Goal: Answer question/provide support

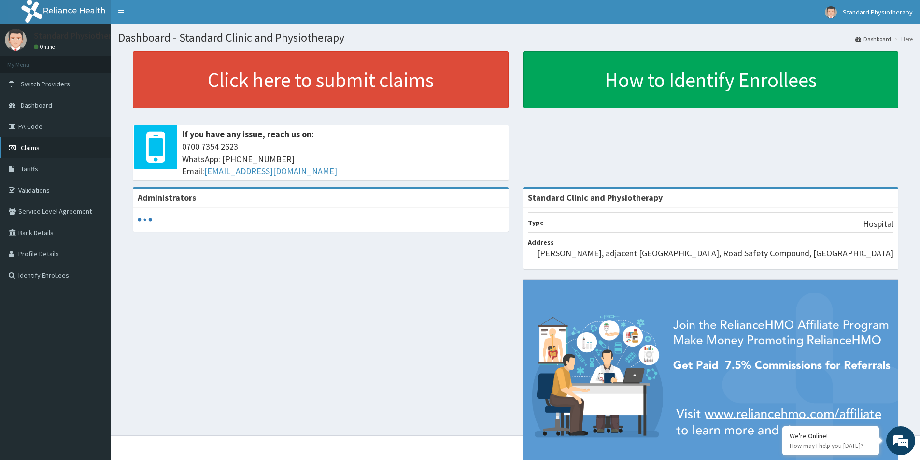
click at [34, 147] on span "Claims" at bounding box center [30, 147] width 19 height 9
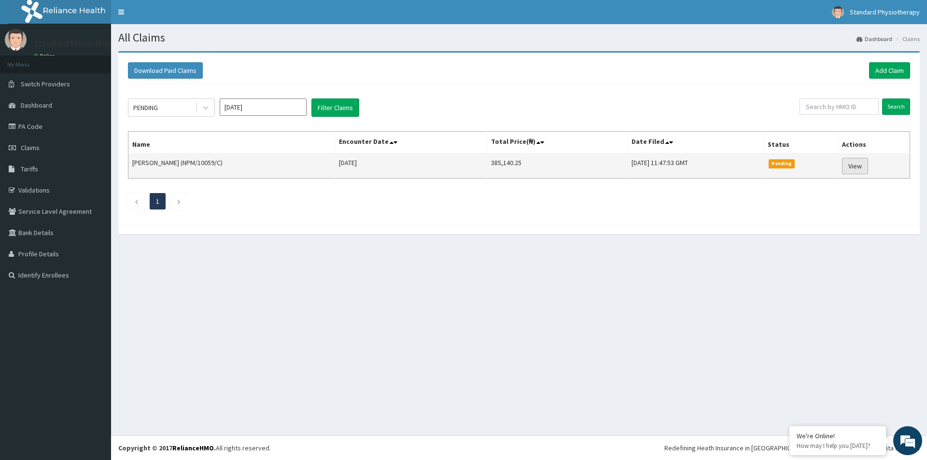
click at [856, 167] on link "View" at bounding box center [855, 166] width 26 height 16
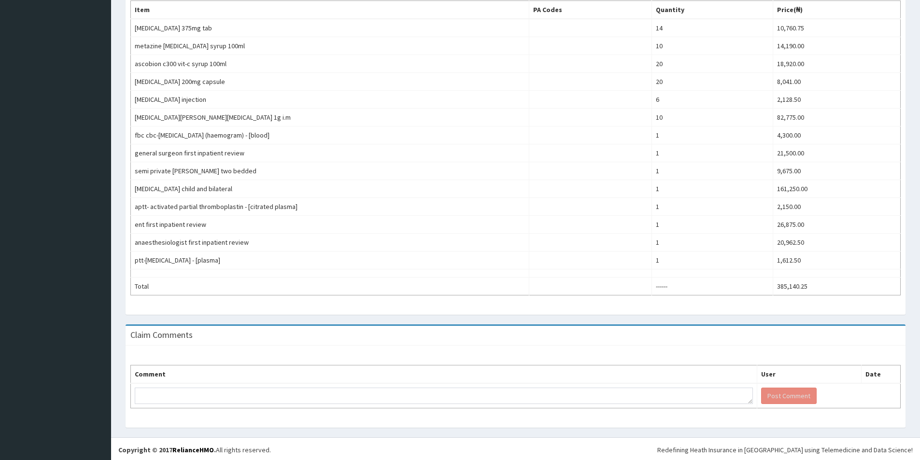
scroll to position [325, 0]
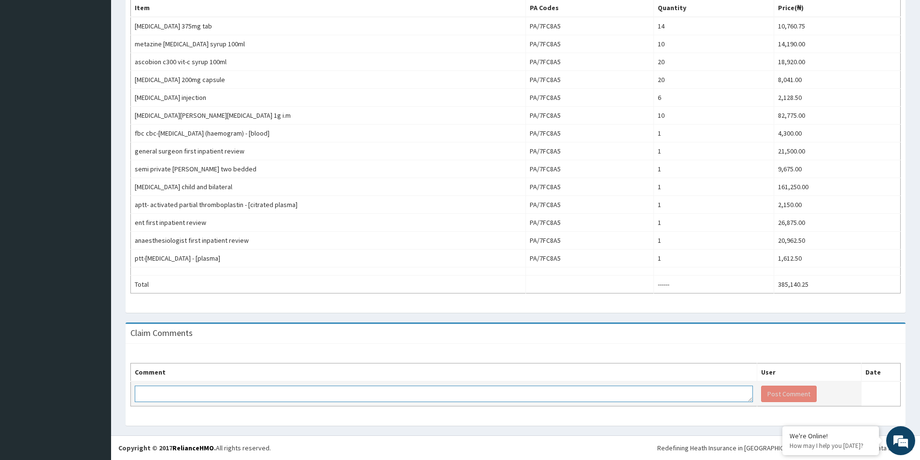
click at [215, 394] on textarea at bounding box center [444, 394] width 618 height 16
type textarea "KINDLY ATTEND TO THIS CLAIM"
click at [762, 396] on button "Post Comment" at bounding box center [789, 394] width 56 height 16
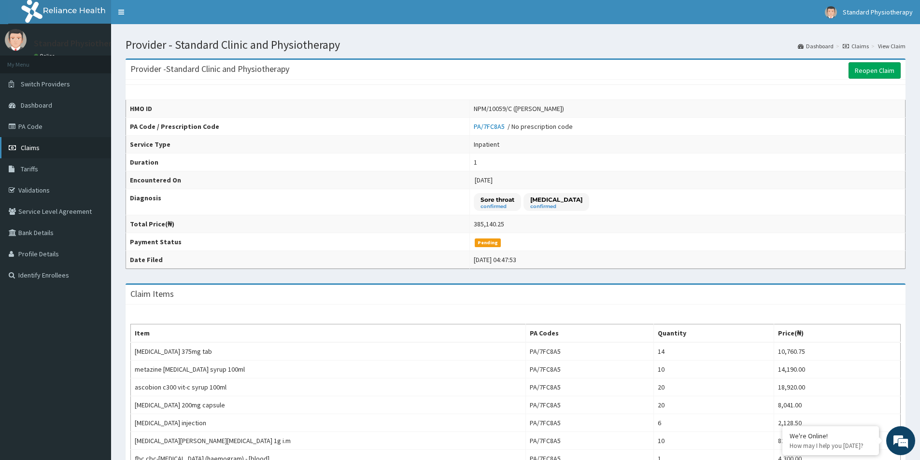
click at [33, 146] on span "Claims" at bounding box center [30, 147] width 19 height 9
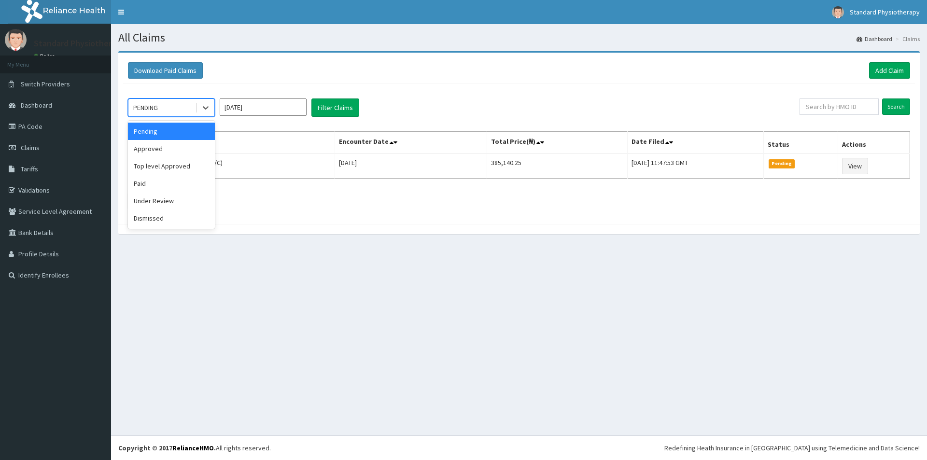
click at [177, 106] on div "PENDING" at bounding box center [161, 107] width 67 height 15
click at [168, 147] on div "Approved" at bounding box center [171, 148] width 87 height 17
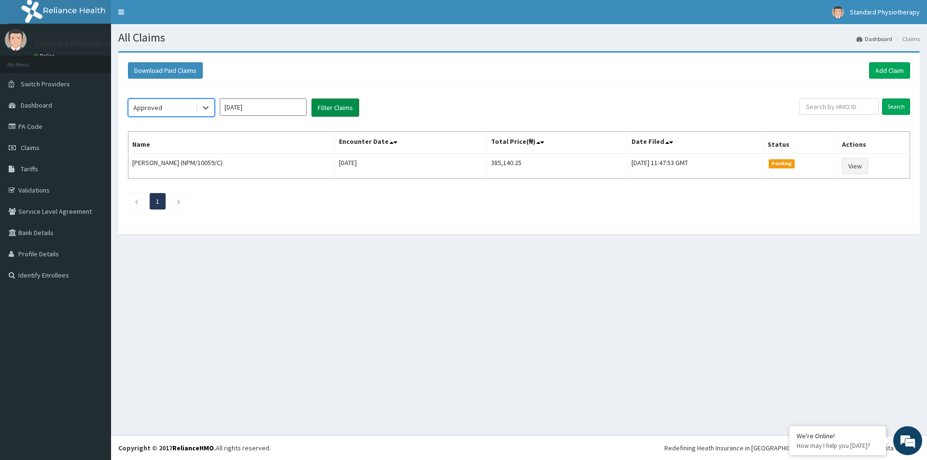
click at [328, 108] on button "Filter Claims" at bounding box center [335, 108] width 48 height 18
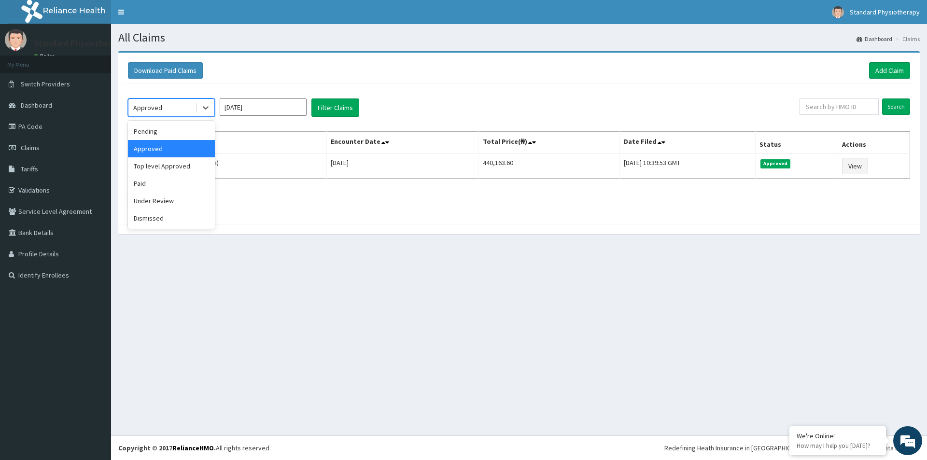
click at [178, 112] on div "Approved" at bounding box center [161, 107] width 67 height 15
click at [140, 184] on div "Paid" at bounding box center [171, 183] width 87 height 17
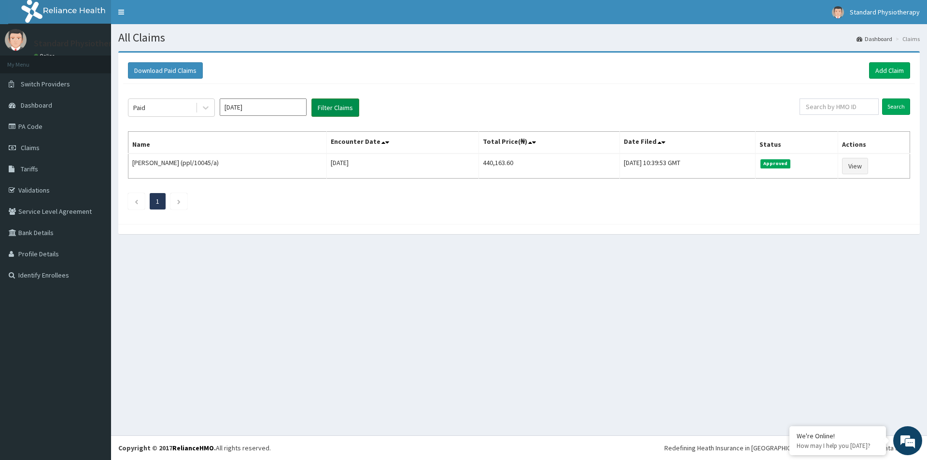
click at [322, 104] on button "Filter Claims" at bounding box center [335, 108] width 48 height 18
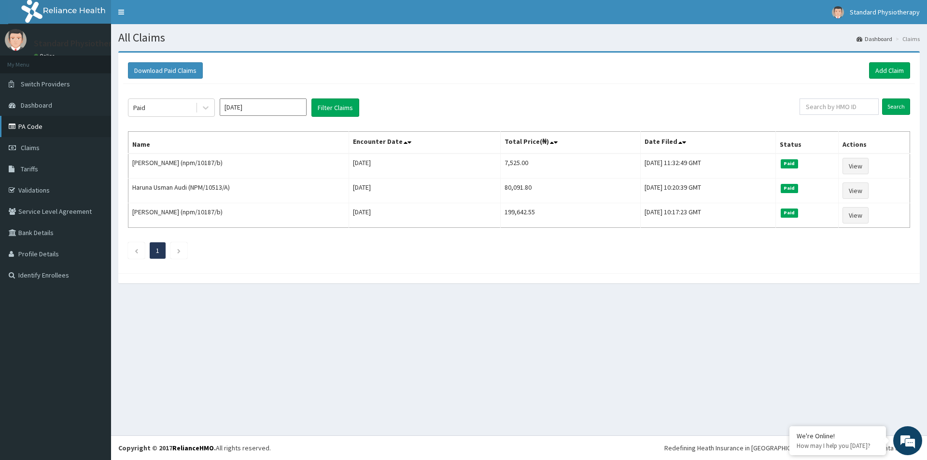
click at [29, 126] on link "PA Code" at bounding box center [55, 126] width 111 height 21
